Goal: Find specific page/section: Find specific page/section

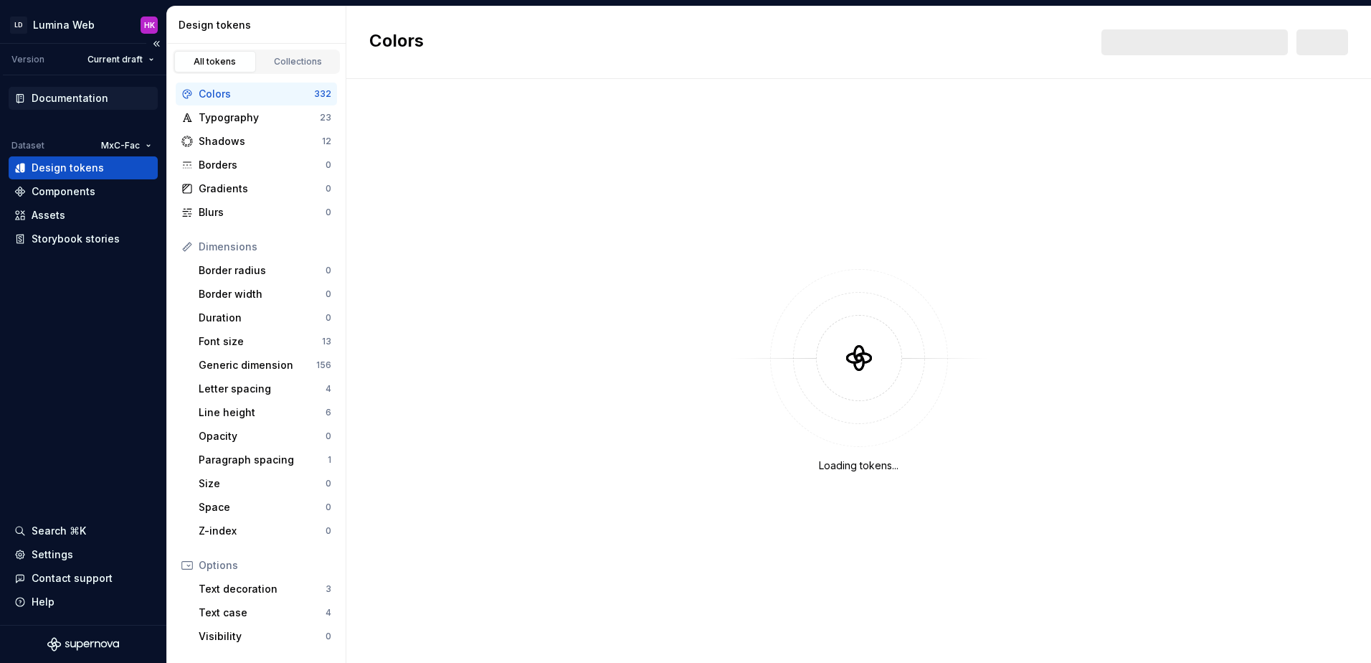
click at [92, 97] on div "Documentation" at bounding box center [70, 98] width 77 height 14
